Goal: Task Accomplishment & Management: Complete application form

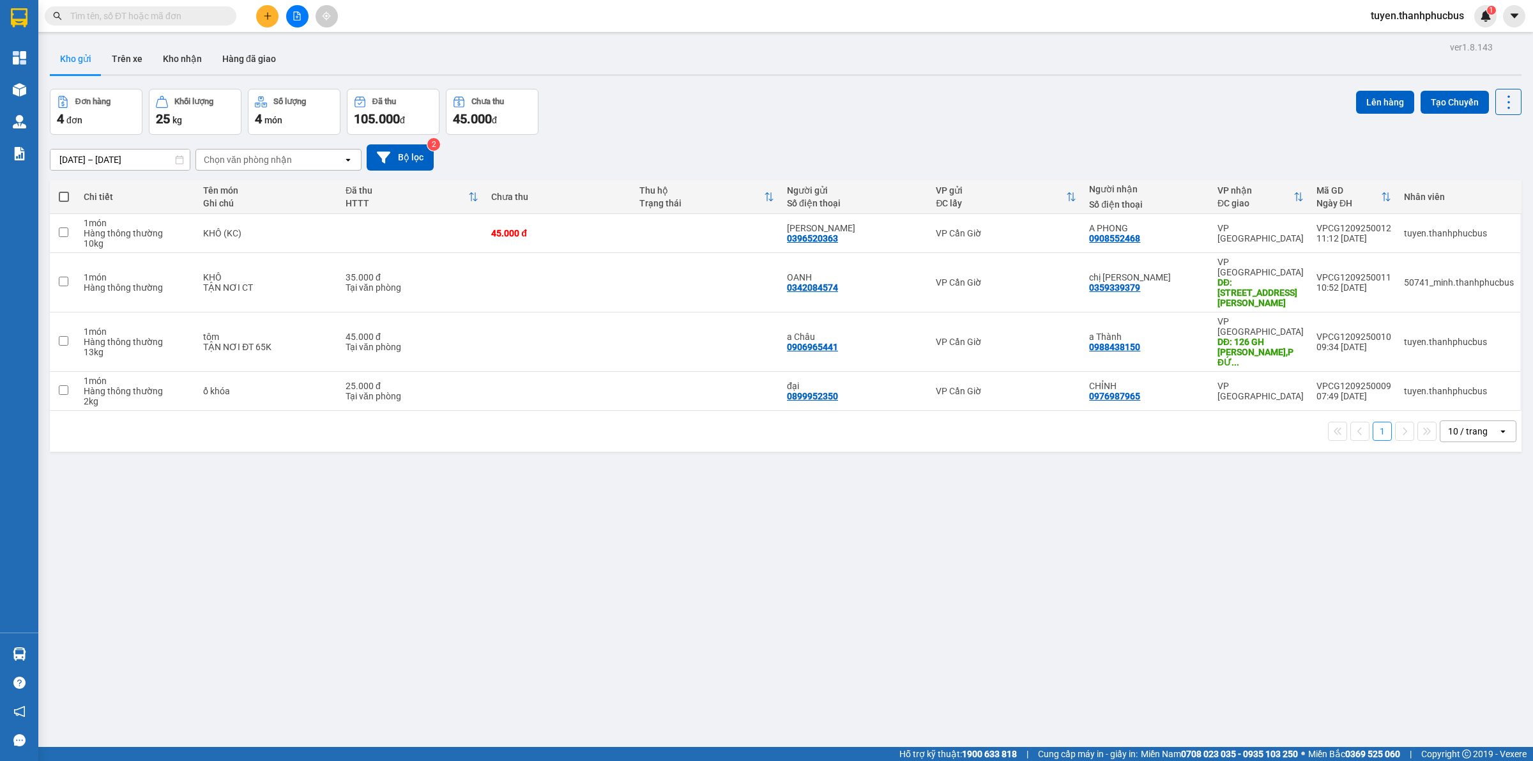
click at [263, 17] on icon "plus" at bounding box center [267, 16] width 9 height 9
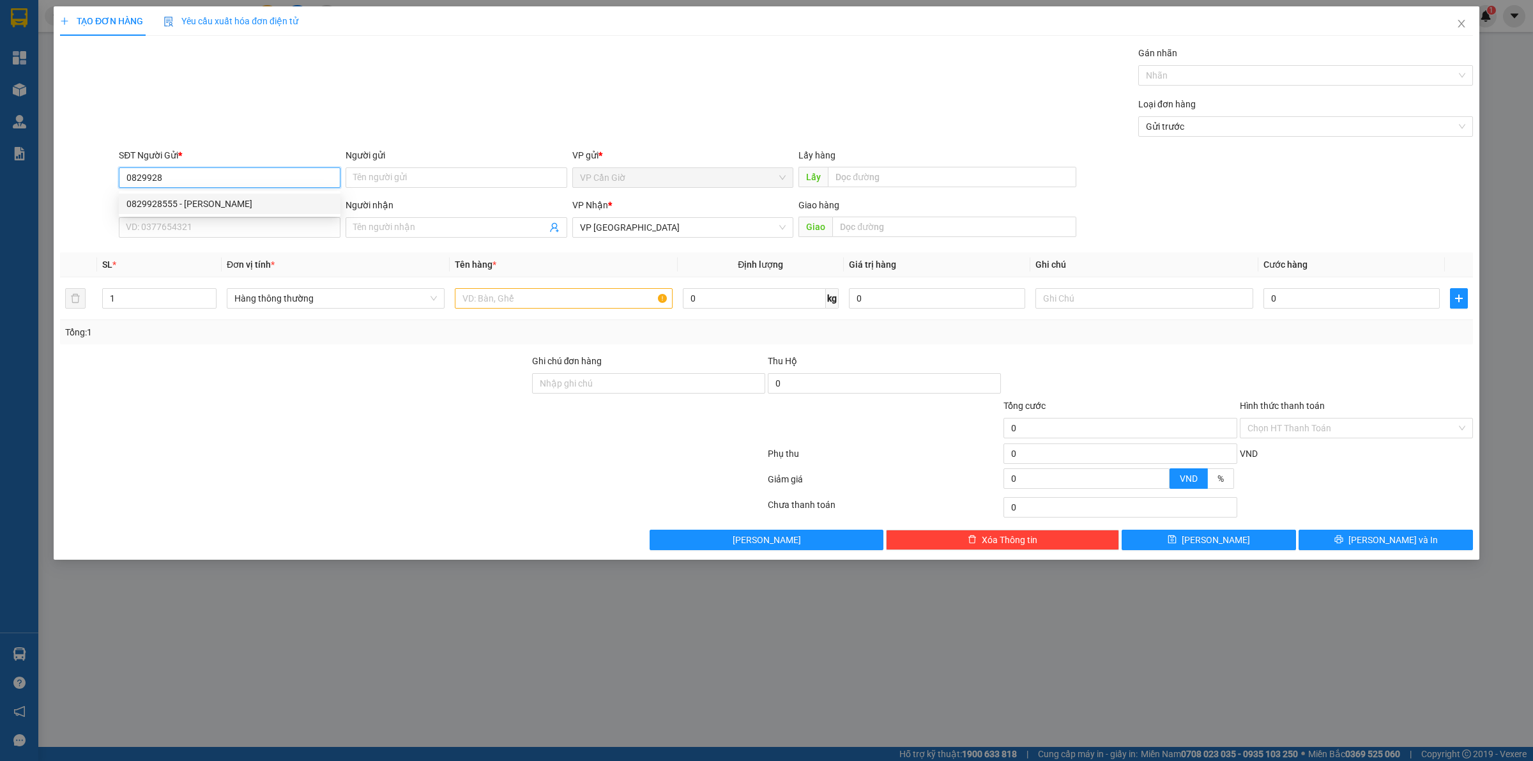
click at [190, 203] on div "0829928555 - [PERSON_NAME]" at bounding box center [230, 204] width 206 height 14
type input "0829928555"
type input "[PERSON_NAME]"
type input "35.000"
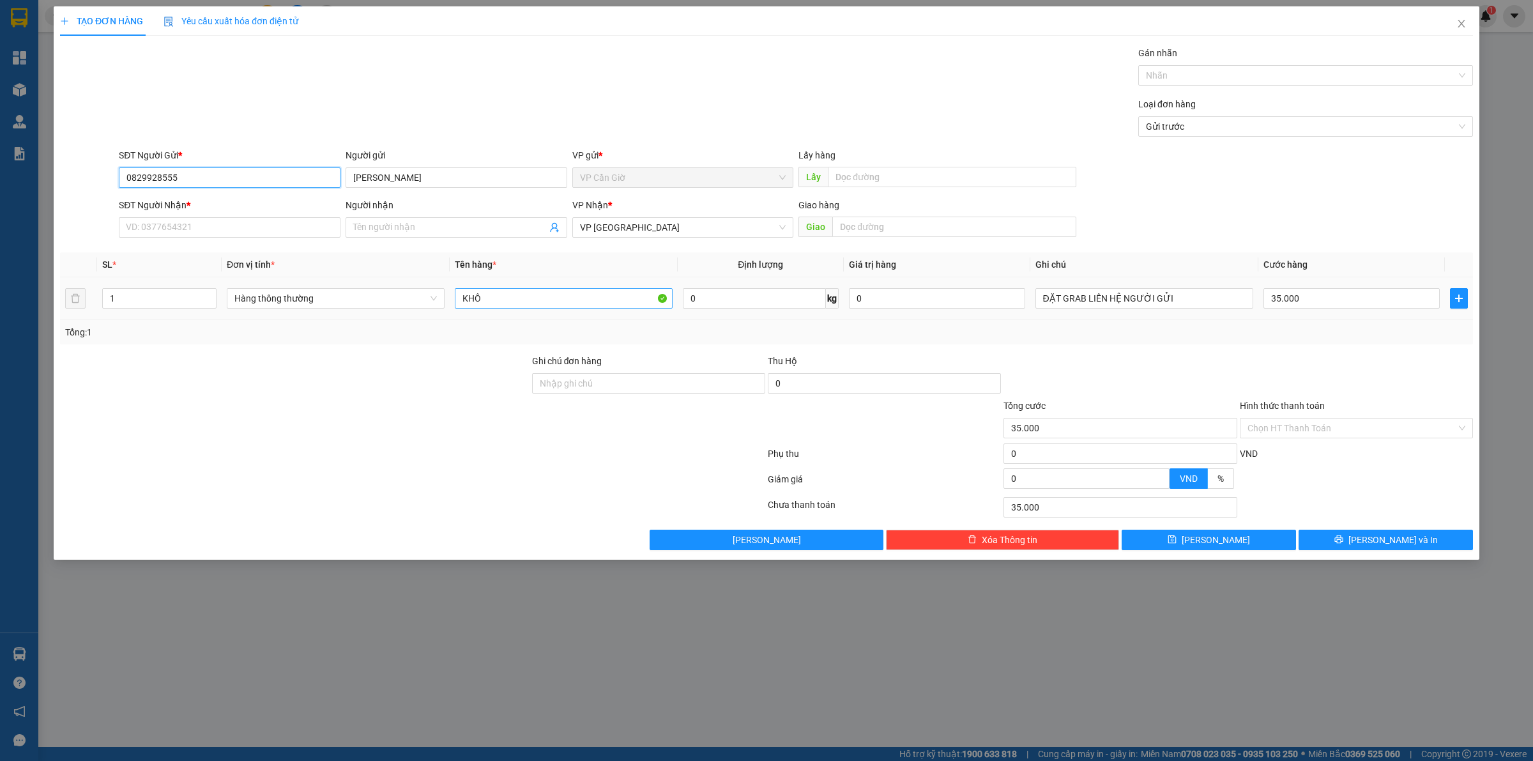
type input "0829928555"
click at [554, 296] on input "KHÔ" at bounding box center [564, 298] width 218 height 20
type input "THƯ"
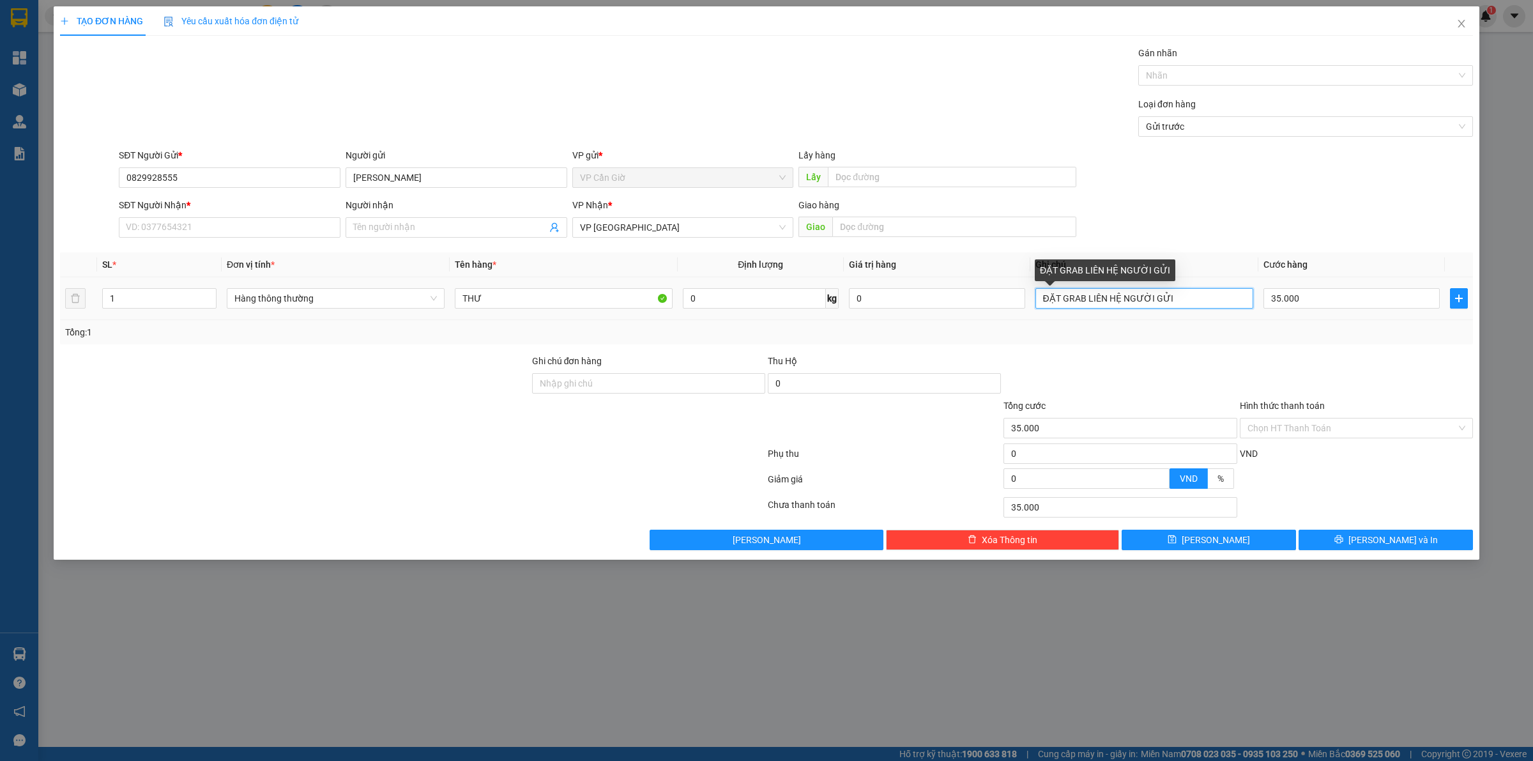
click at [1093, 302] on input "ĐẶT GRAB LIÊN HỆ NGƯỜI GỬI" at bounding box center [1145, 298] width 218 height 20
click at [1151, 336] on div "Tổng: 1" at bounding box center [766, 332] width 1403 height 14
click at [279, 236] on input "SĐT Người Nhận *" at bounding box center [230, 227] width 222 height 20
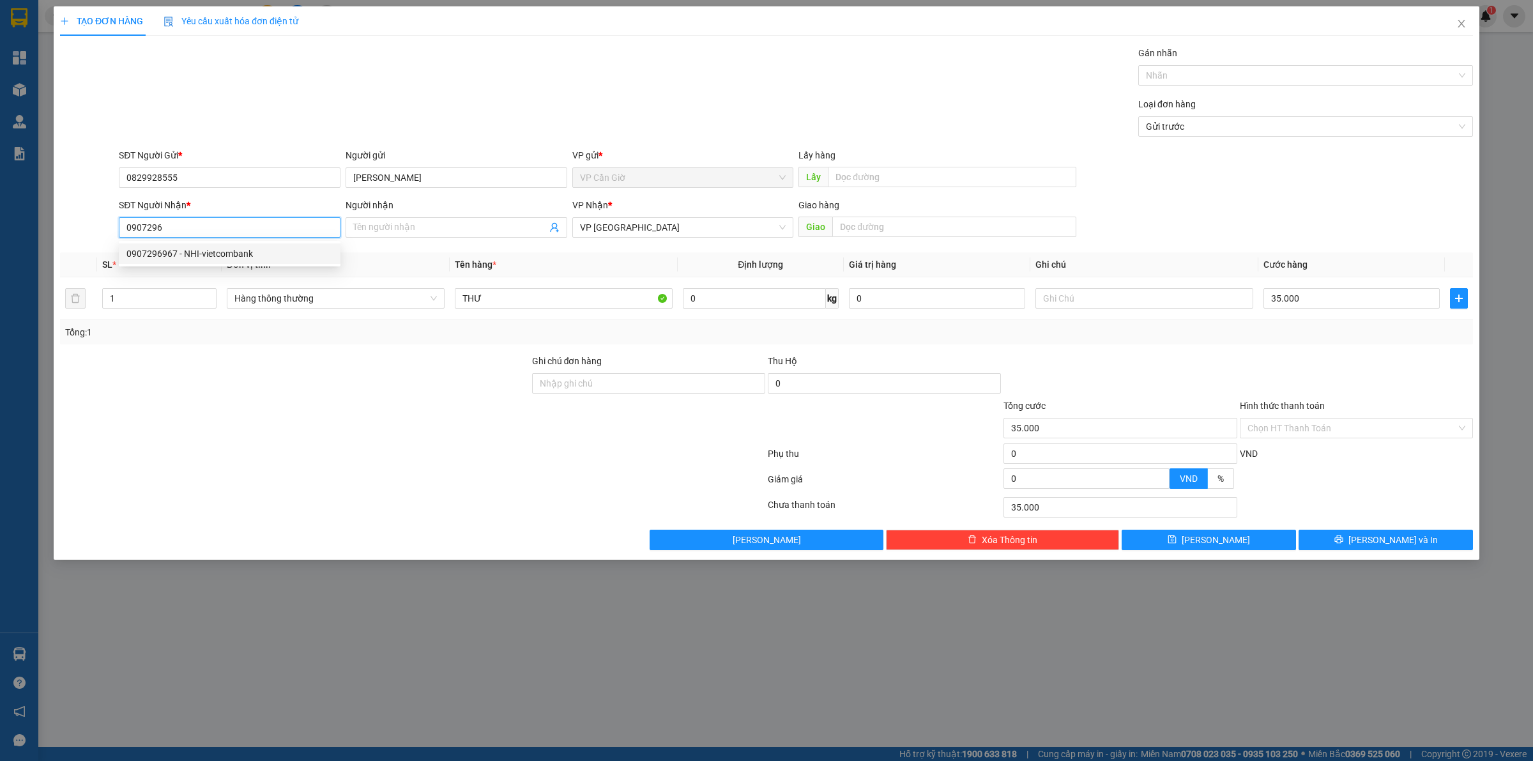
click at [193, 252] on div "0907296967 - NHI-vietcombank" at bounding box center [230, 254] width 206 height 14
type input "0907296967"
type input "NHI-vietcombank"
type input "25.000"
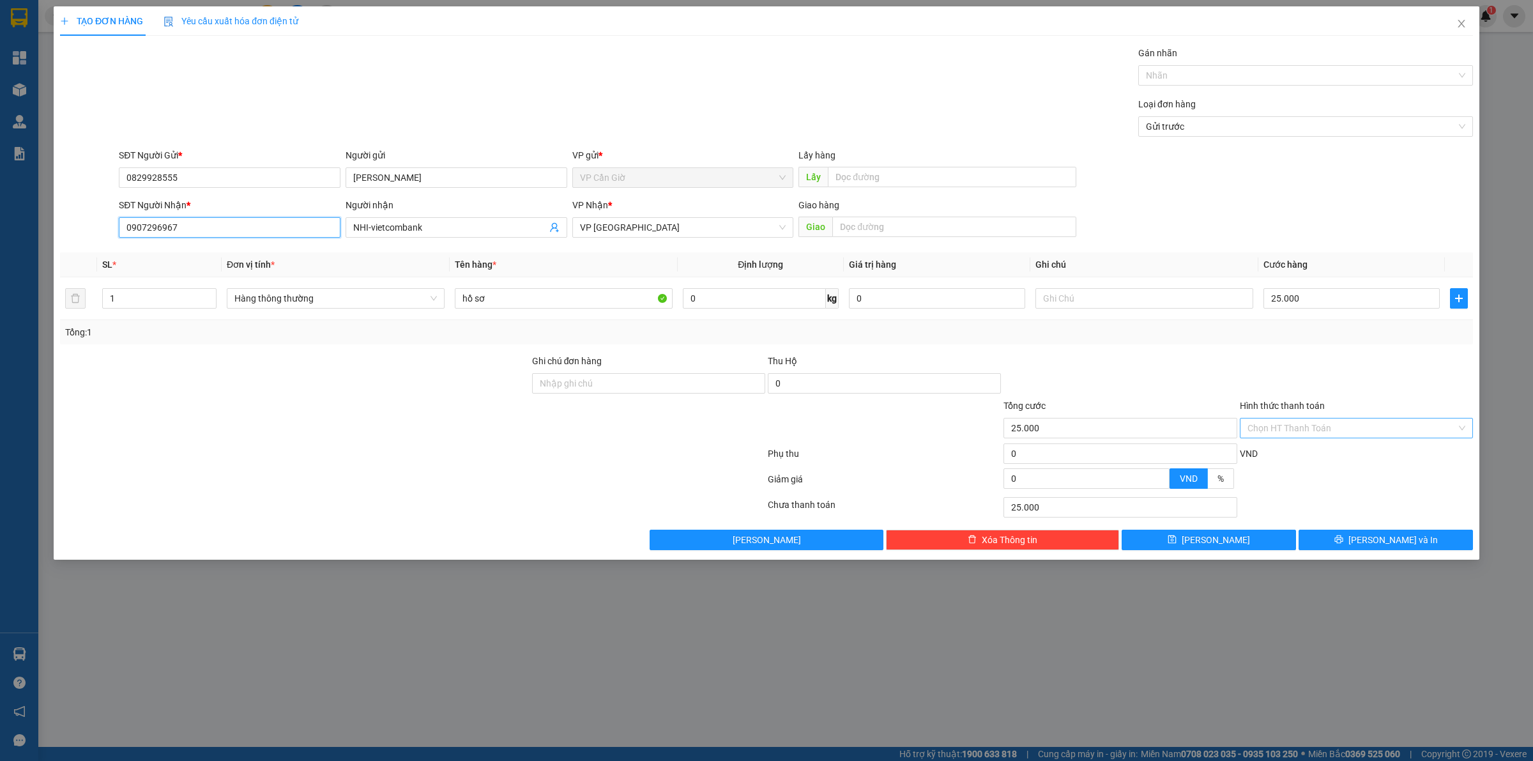
type input "0907296967"
click at [1330, 432] on input "Hình thức thanh toán" at bounding box center [1352, 427] width 209 height 19
click at [1292, 465] on div "Miễn phí" at bounding box center [1356, 475] width 233 height 20
type input "0"
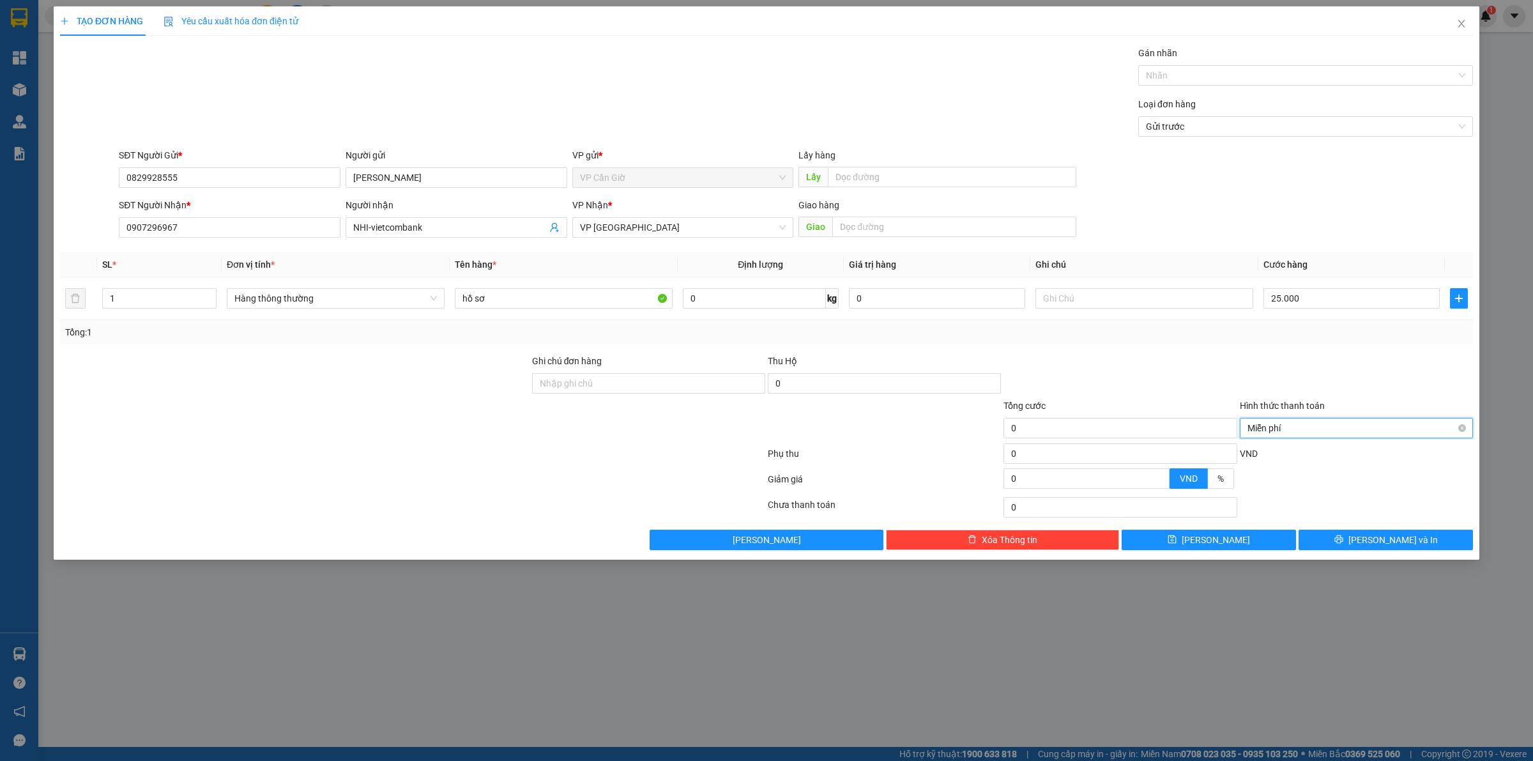
click at [1277, 430] on span "Miễn phí" at bounding box center [1357, 427] width 218 height 19
click at [1267, 448] on div "Tại văn phòng" at bounding box center [1357, 455] width 218 height 14
type input "25.000"
click at [1375, 544] on span "[PERSON_NAME] và In" at bounding box center [1393, 540] width 89 height 14
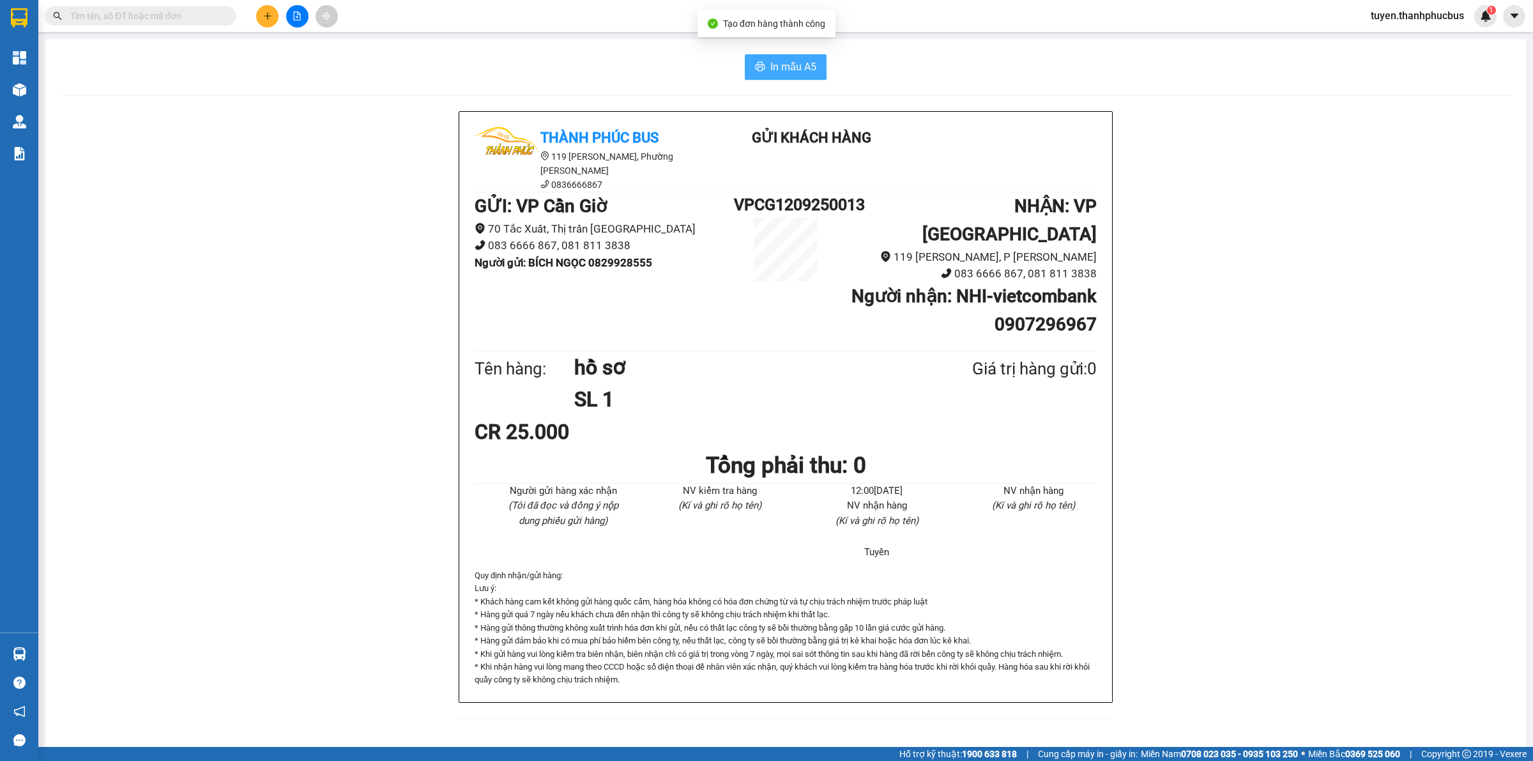
click at [799, 74] on span "In mẫu A5" at bounding box center [794, 67] width 46 height 16
